Goal: Information Seeking & Learning: Learn about a topic

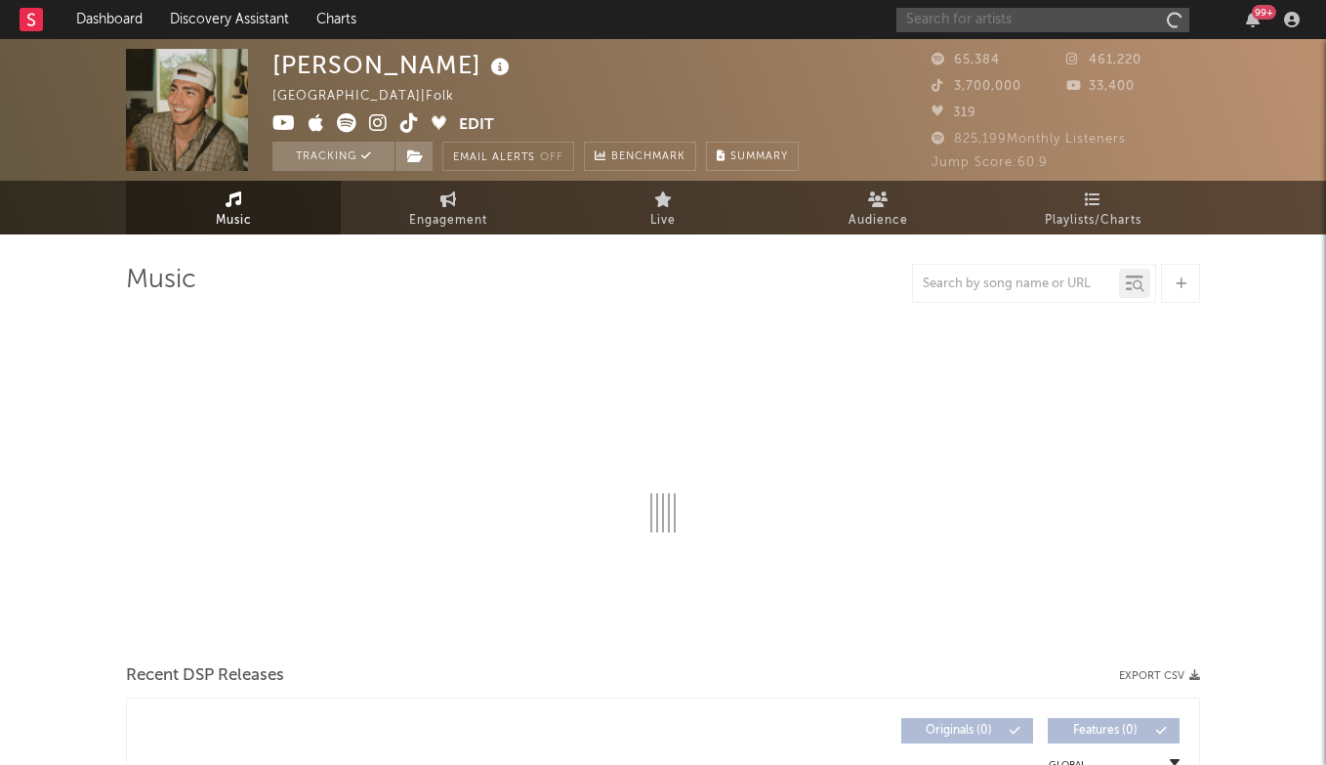
click at [1074, 24] on input "text" at bounding box center [1042, 20] width 293 height 24
type input "irvi"
select select "6m"
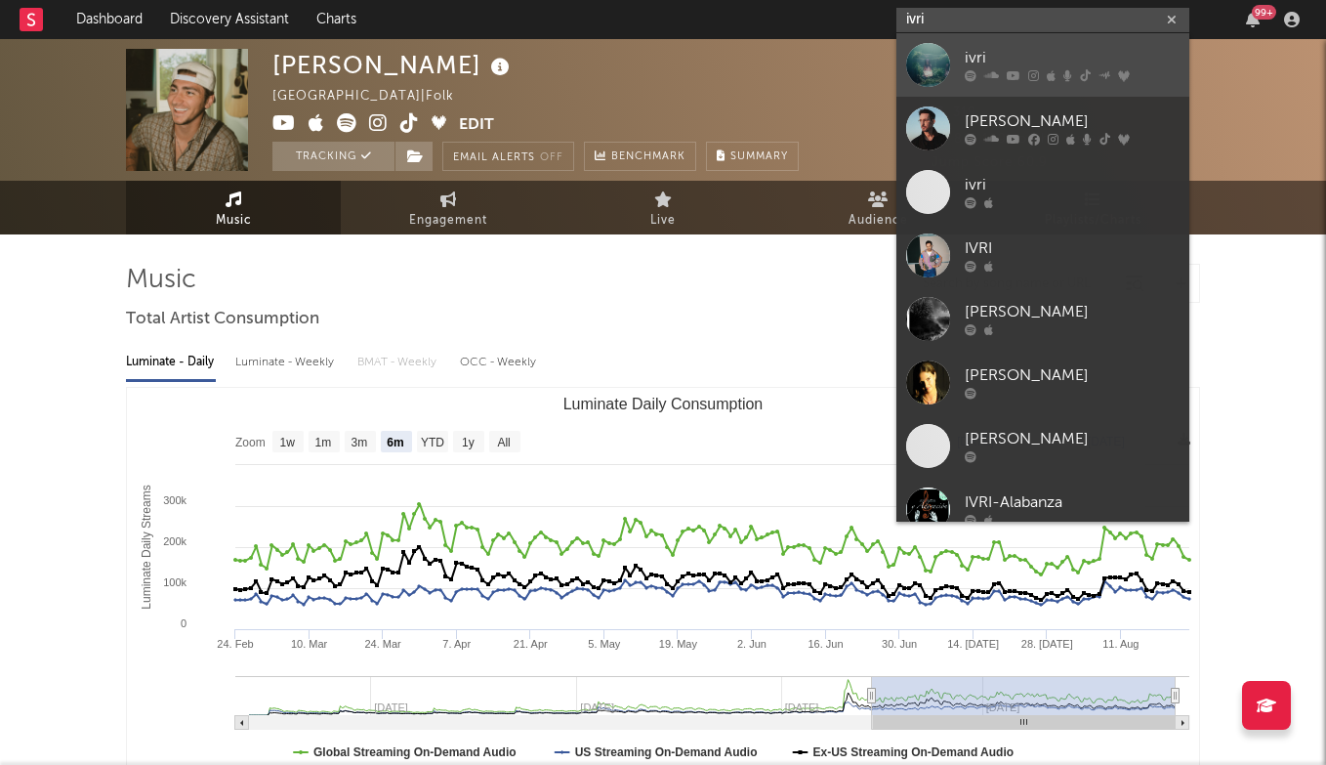
type input "ivri"
click at [990, 49] on div "ivri" at bounding box center [1072, 58] width 215 height 23
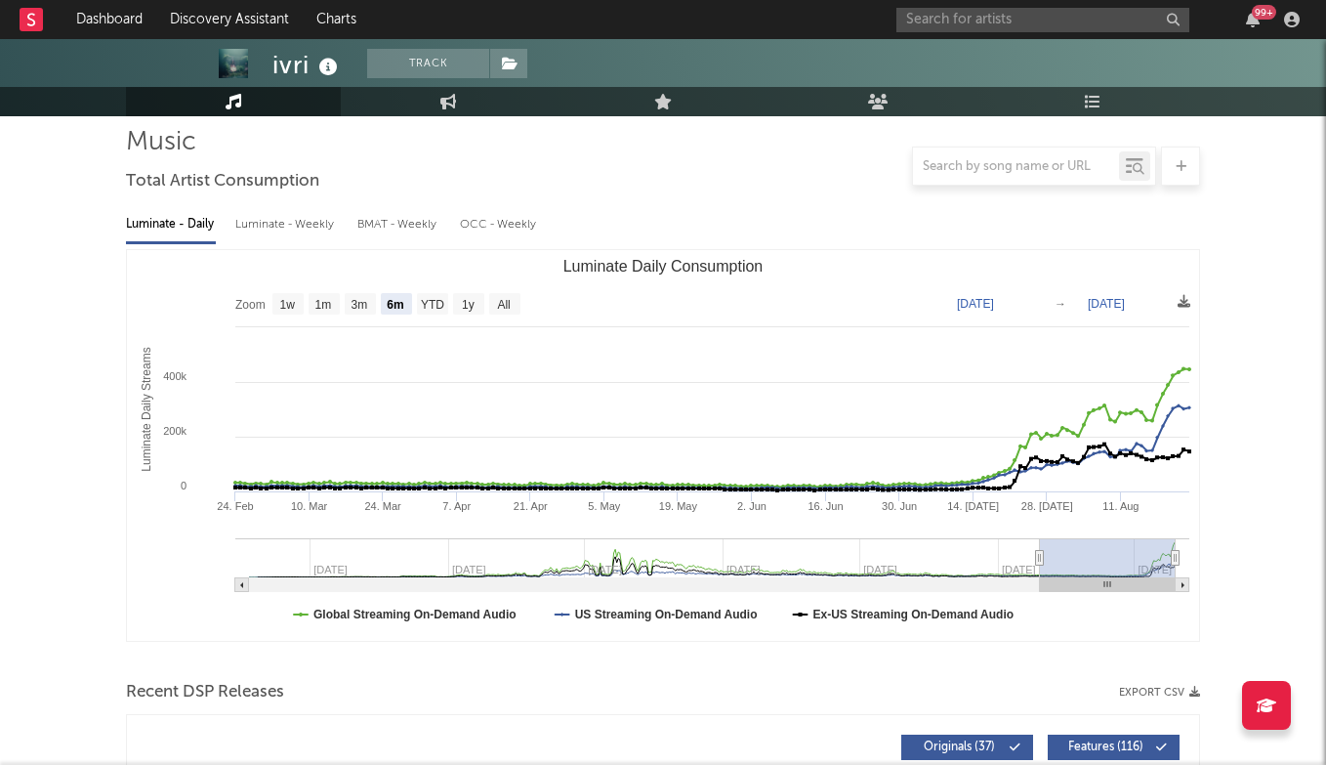
scroll to position [140, 0]
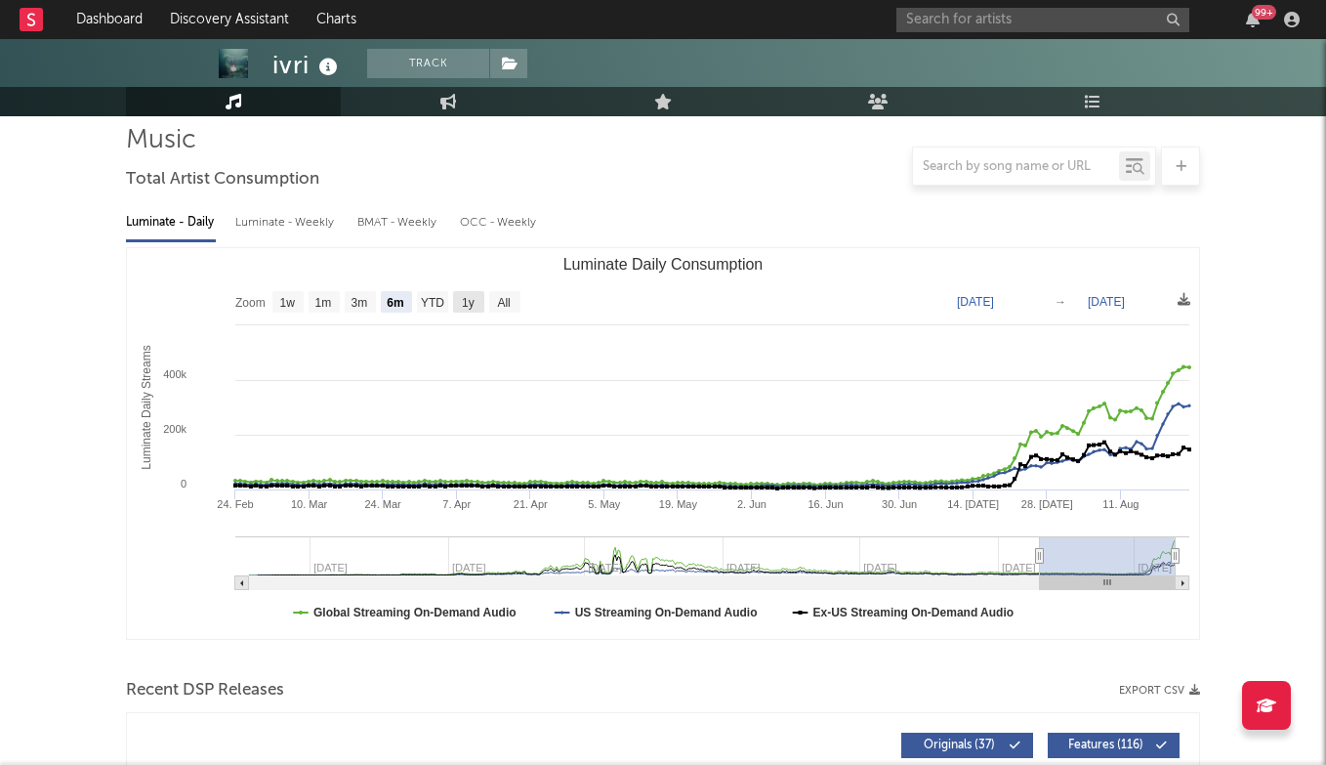
click at [469, 309] on text "1y" at bounding box center [468, 303] width 13 height 14
select select "1y"
type input "[DATE]"
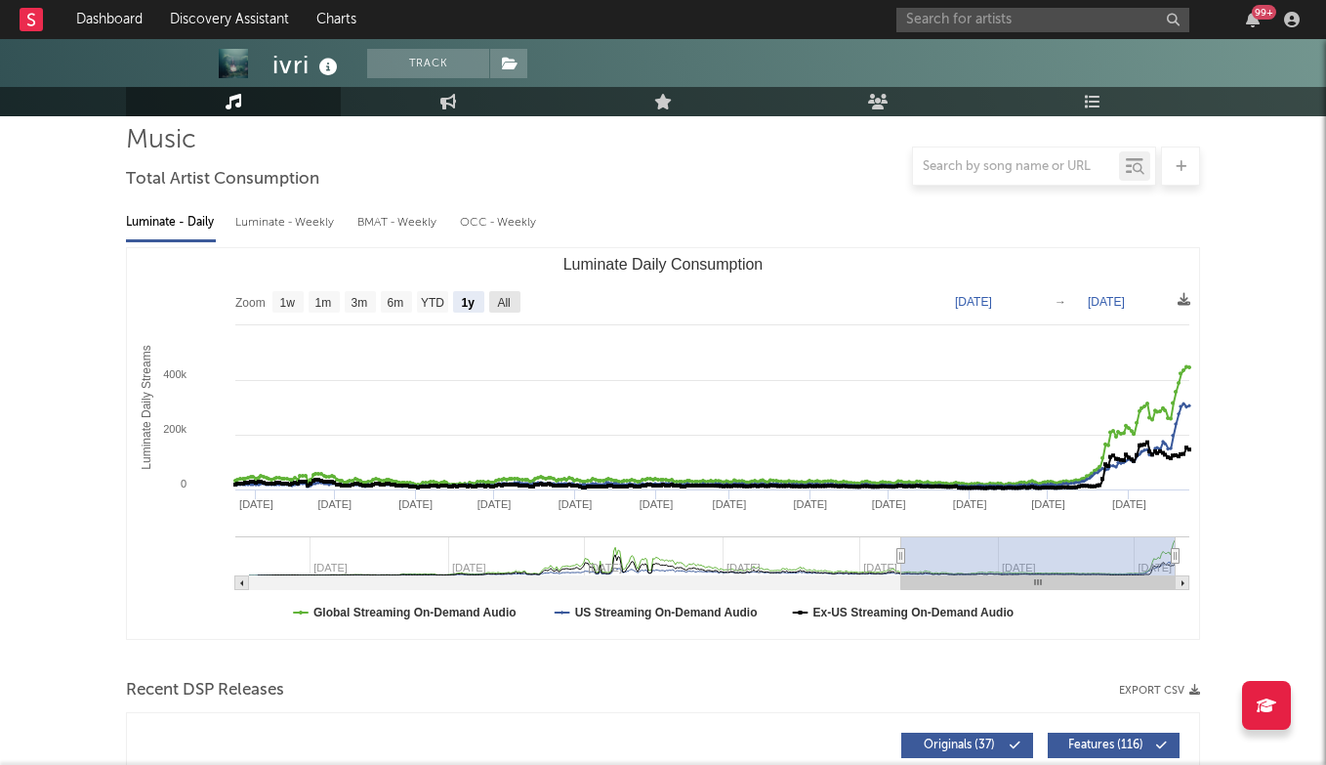
click at [502, 308] on text "All" at bounding box center [503, 303] width 13 height 14
select select "All"
type input "[DATE]"
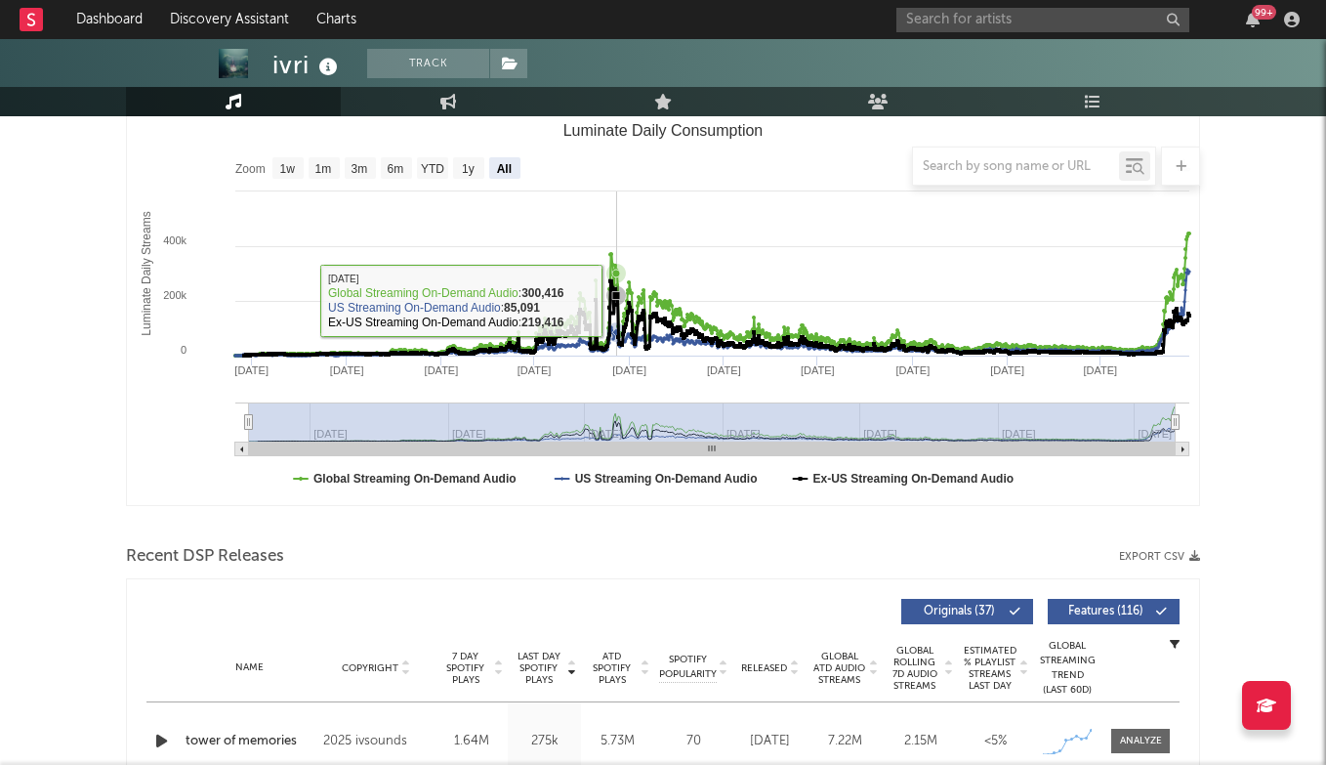
scroll to position [275, 0]
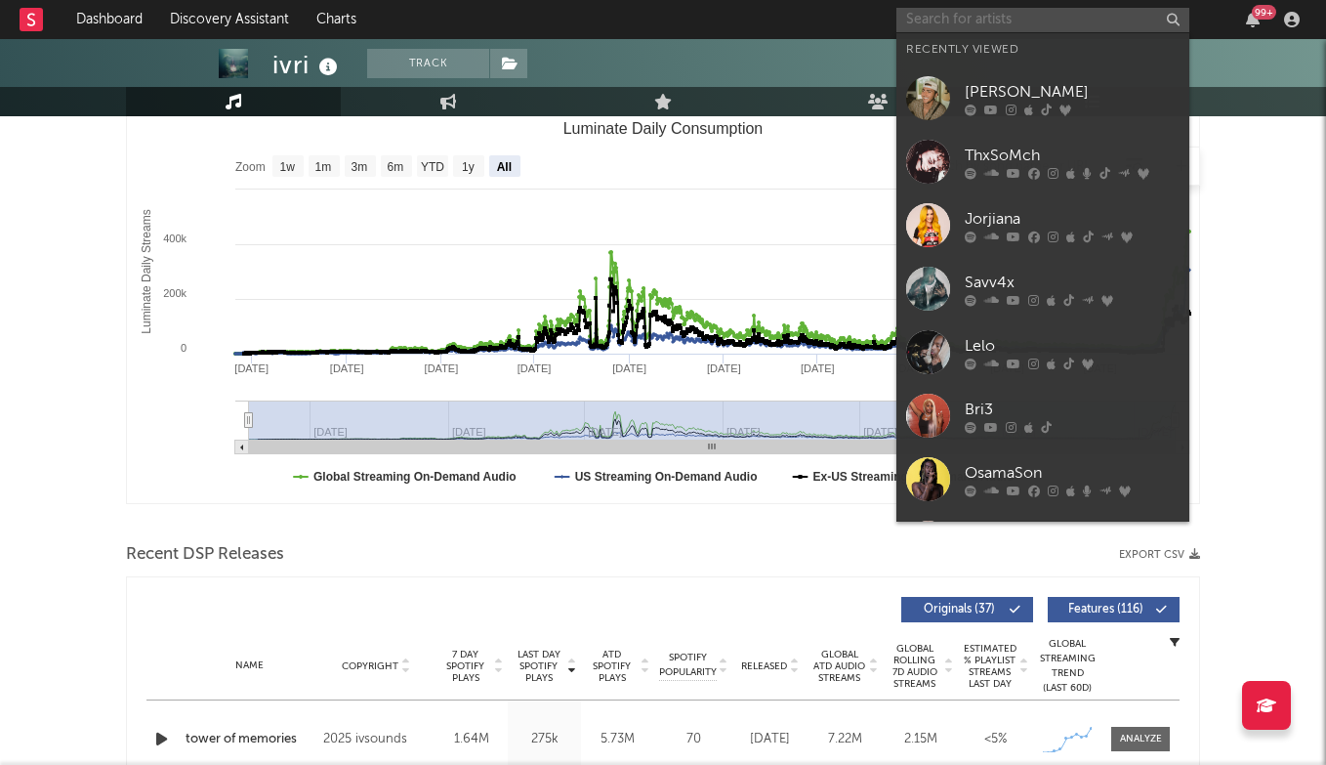
click at [991, 20] on input "text" at bounding box center [1042, 20] width 293 height 24
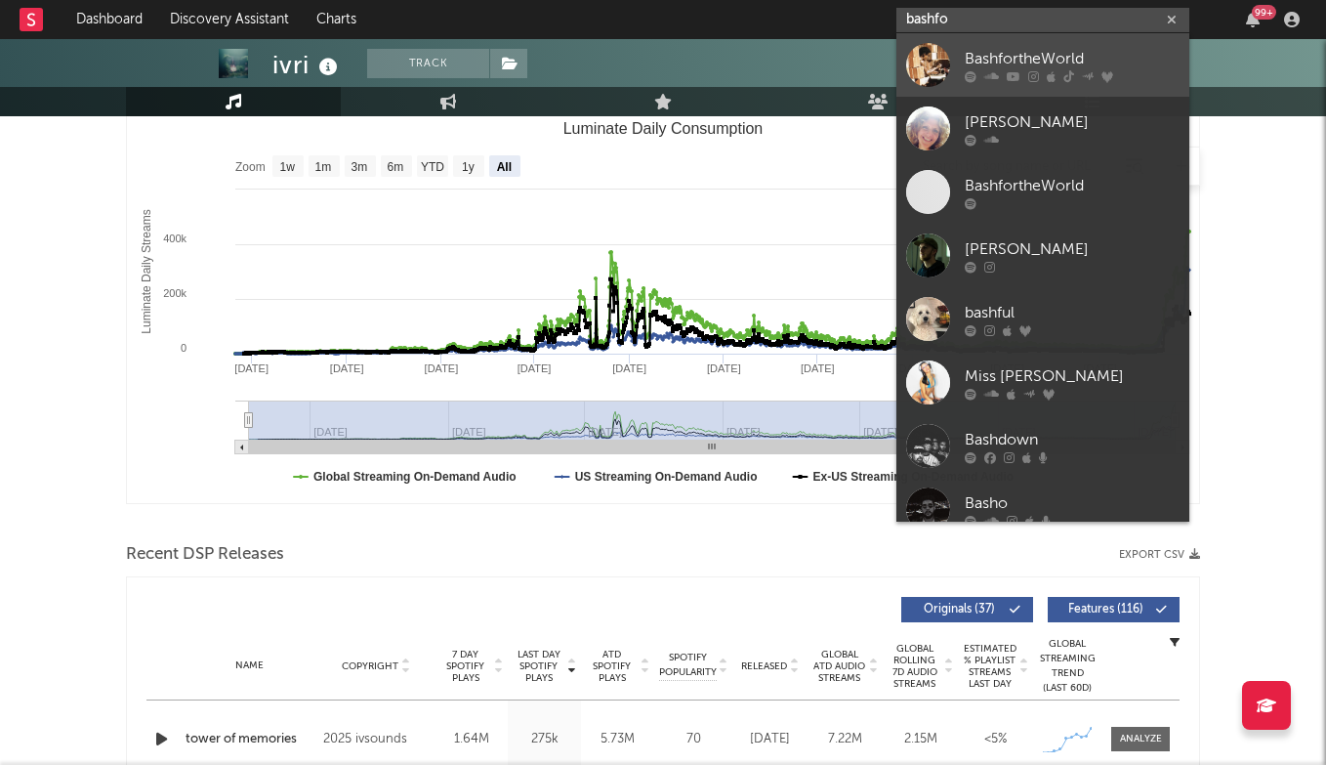
type input "bashfo"
click at [1049, 56] on div "BashfortheWorld" at bounding box center [1072, 58] width 215 height 23
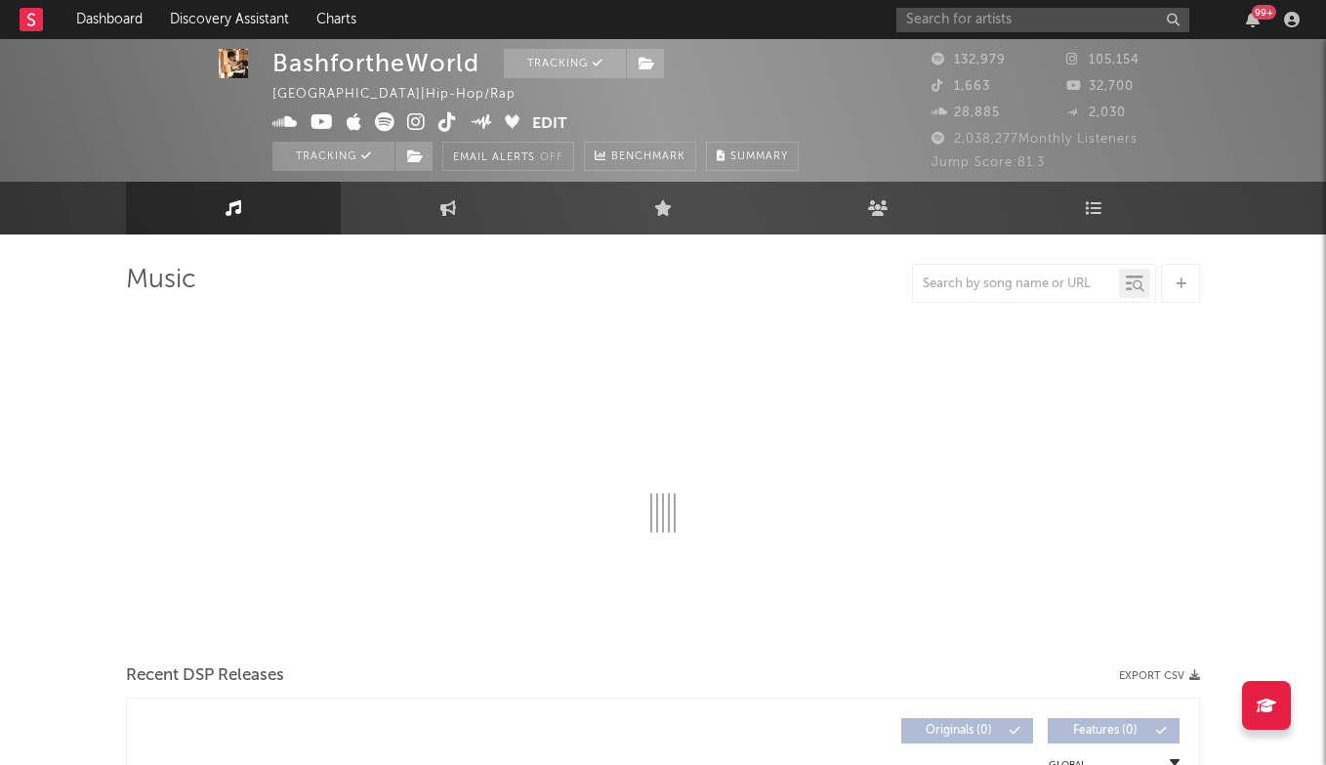
scroll to position [9, 1]
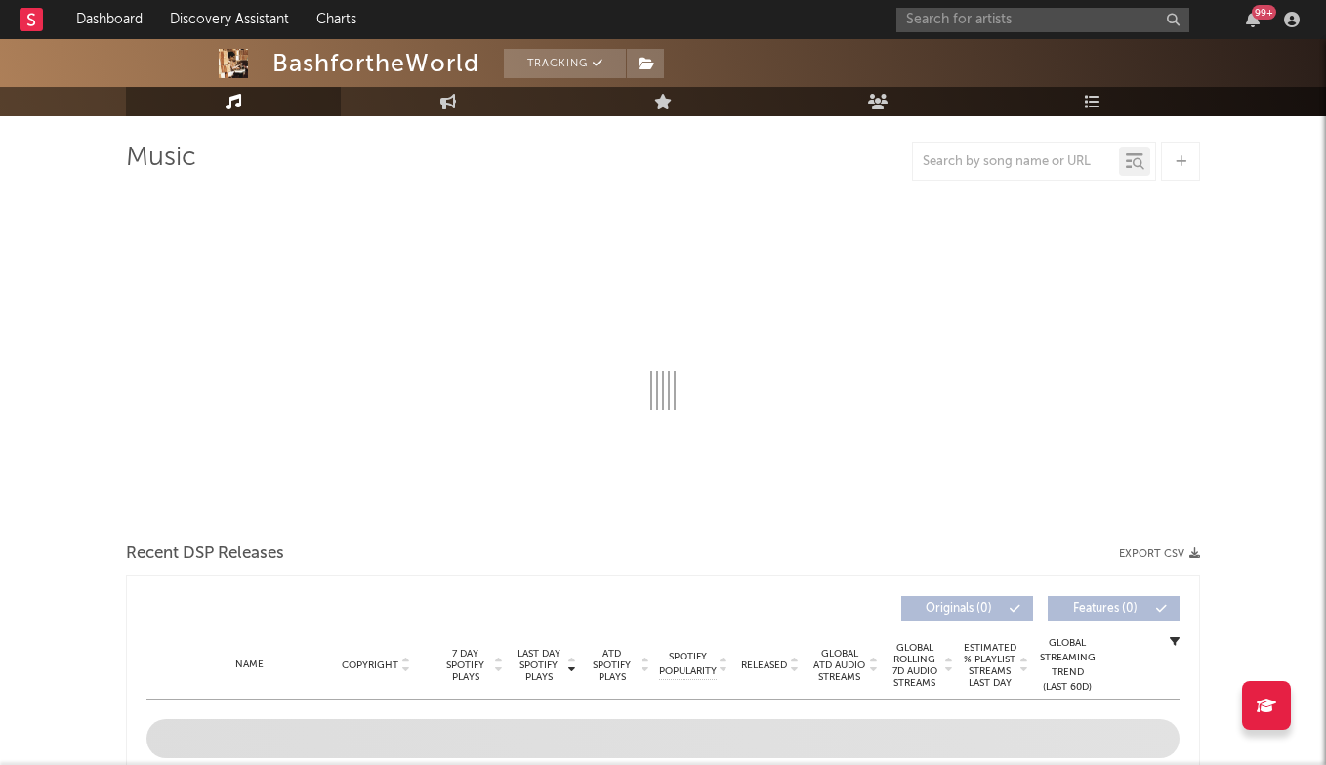
select select "6m"
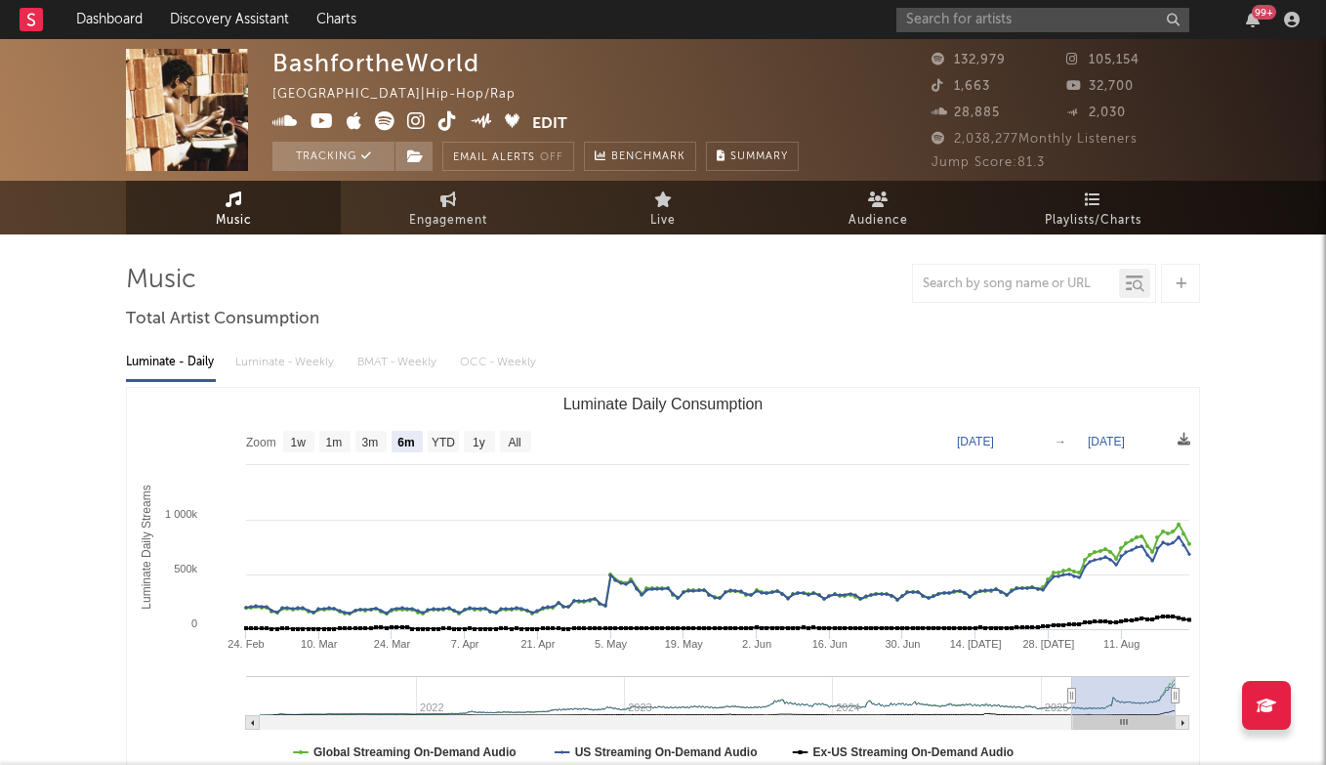
scroll to position [0, 0]
